Goal: Navigation & Orientation: Find specific page/section

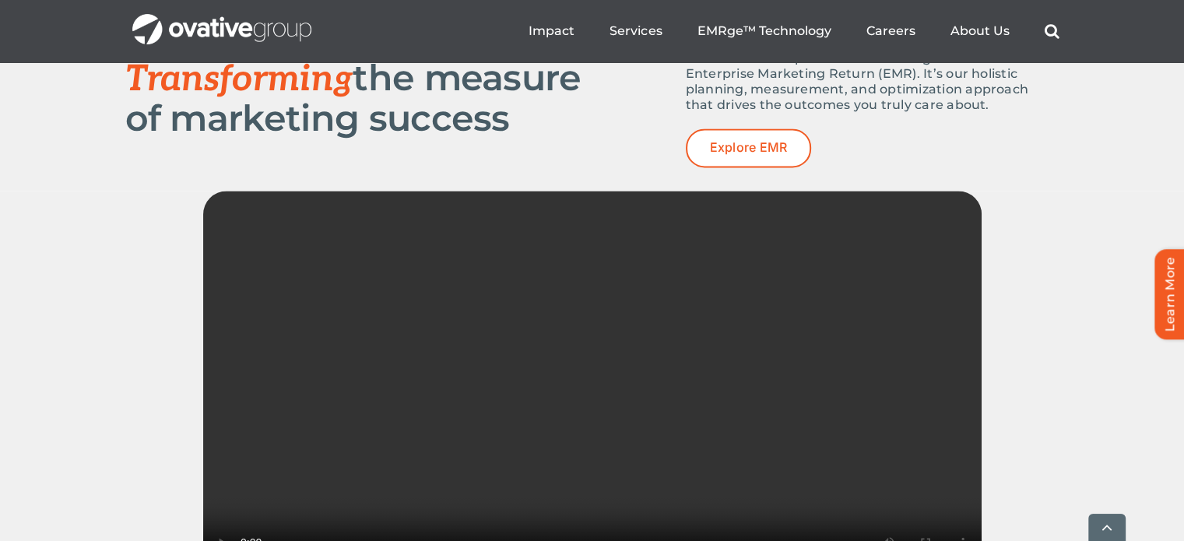
scroll to position [2150, 0]
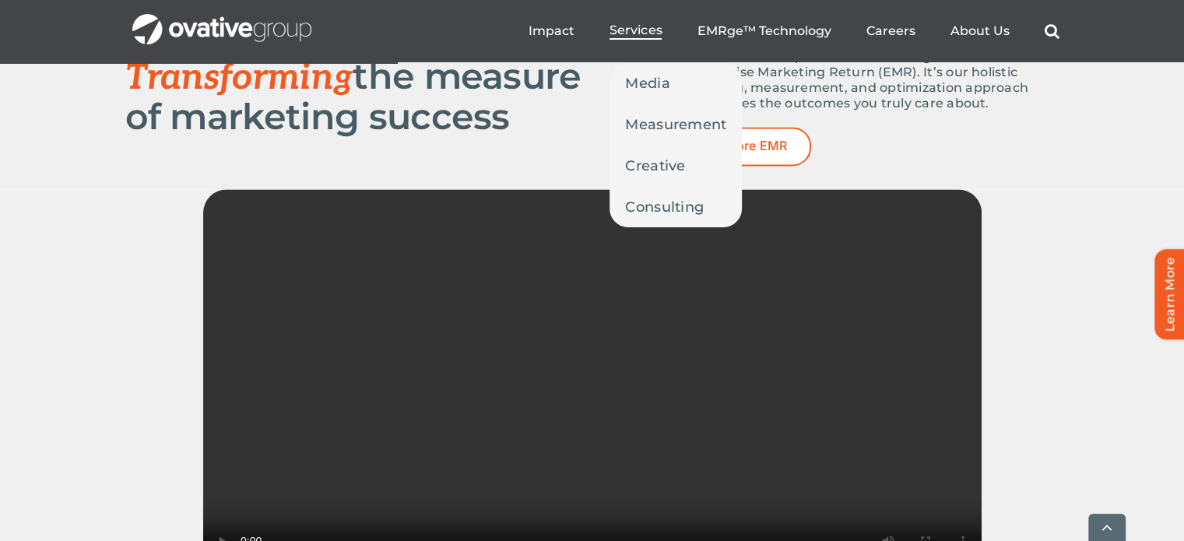
click at [638, 27] on span "Services" at bounding box center [635, 31] width 52 height 16
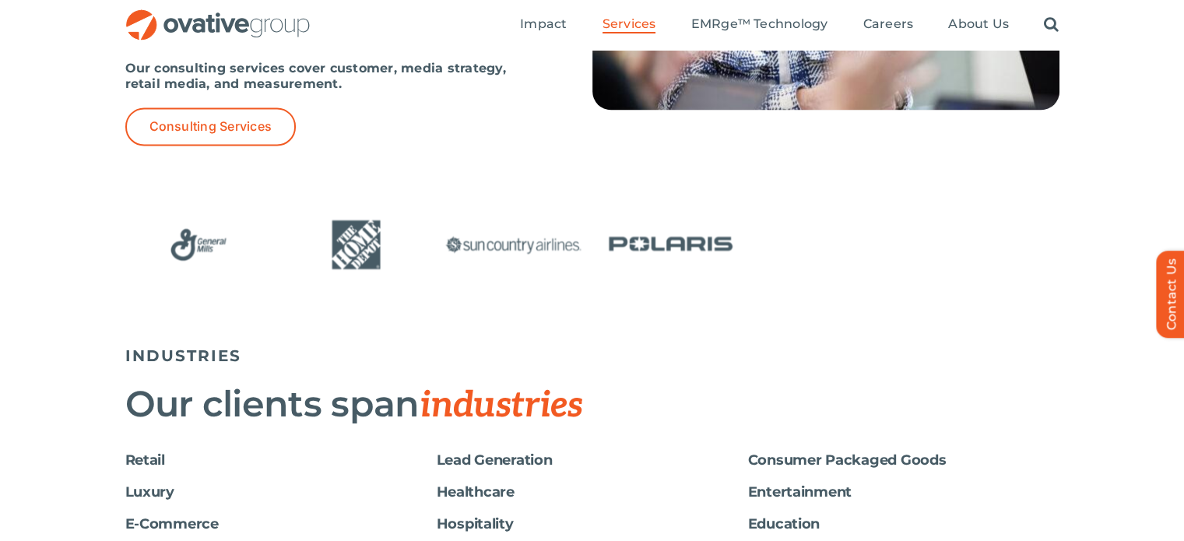
scroll to position [2369, 0]
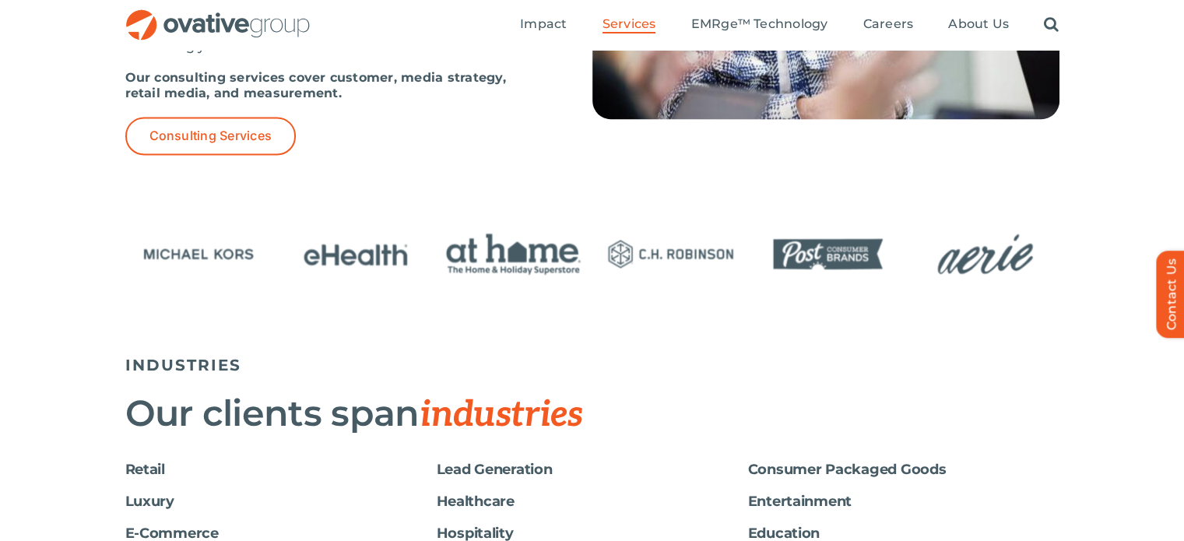
click at [648, 262] on img "16 / 24" at bounding box center [670, 253] width 147 height 61
